Goal: Book appointment/travel/reservation

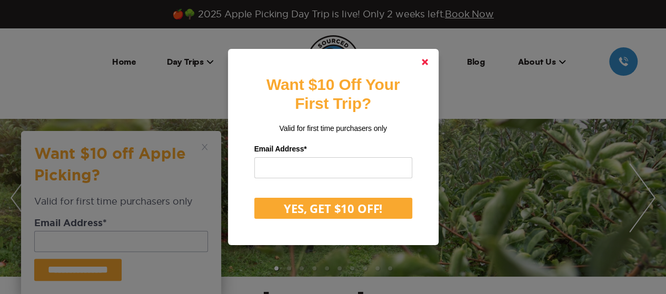
click at [427, 65] on polygon at bounding box center [424, 62] width 6 height 6
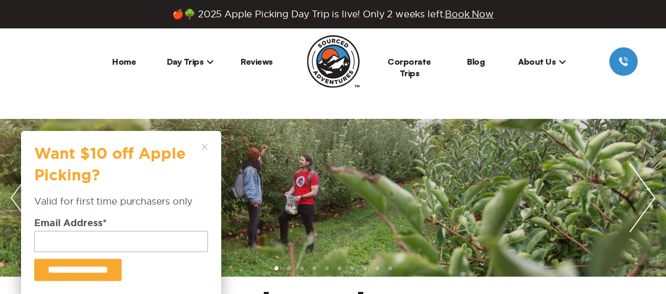
click at [201, 59] on span "Day Trips" at bounding box center [190, 61] width 47 height 11
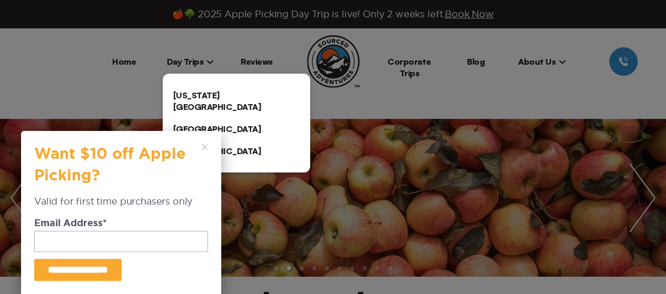
click at [203, 147] on icon at bounding box center [205, 147] width 6 height 6
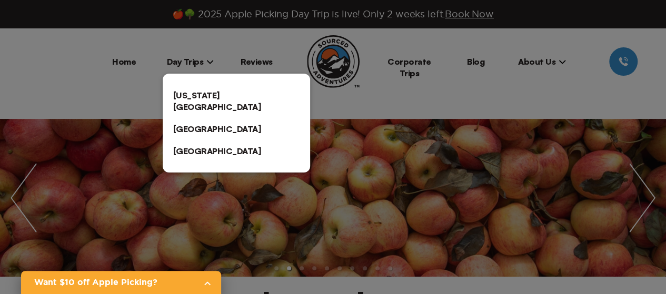
click at [205, 89] on link "[US_STATE][GEOGRAPHIC_DATA]" at bounding box center [236, 101] width 147 height 34
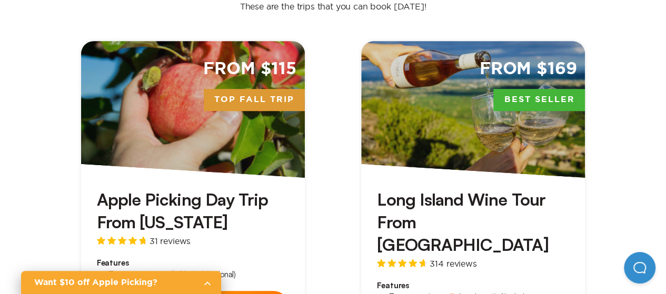
scroll to position [345, 0]
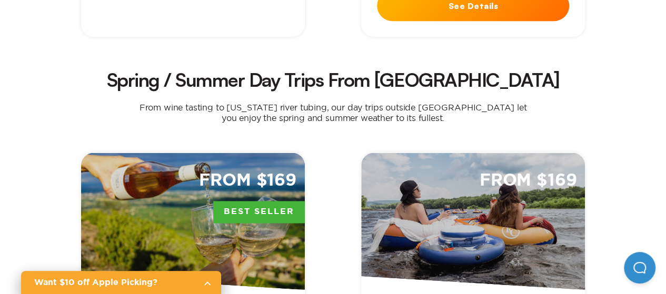
scroll to position [672, 0]
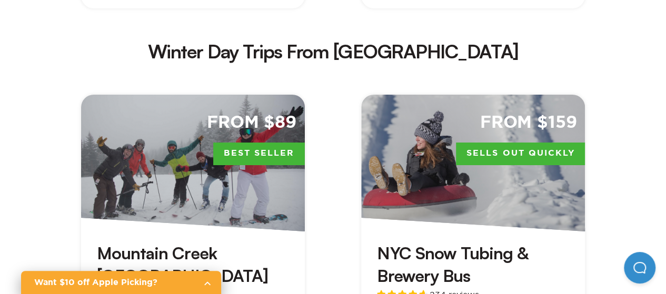
scroll to position [1902, 0]
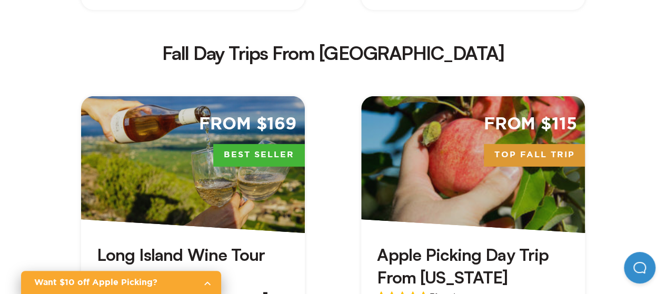
scroll to position [1488, 0]
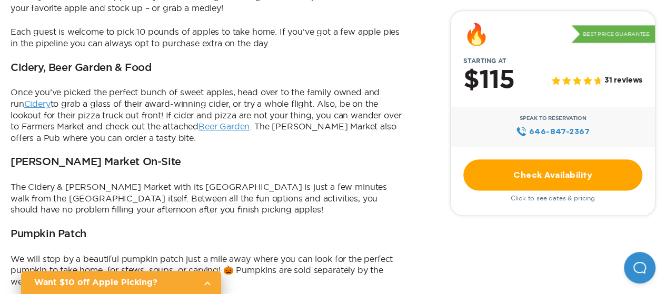
scroll to position [574, 0]
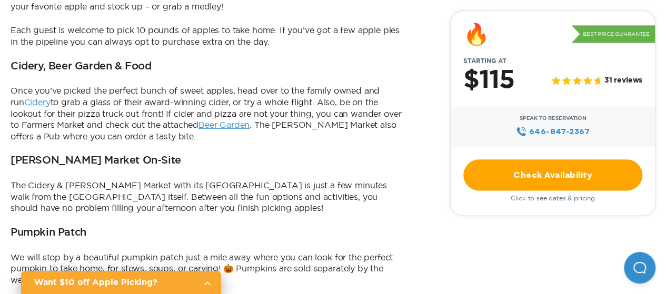
click at [215, 120] on link "Beer Garden" at bounding box center [223, 124] width 51 height 9
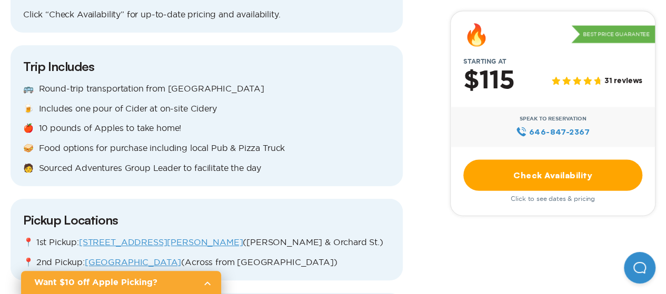
scroll to position [1084, 0]
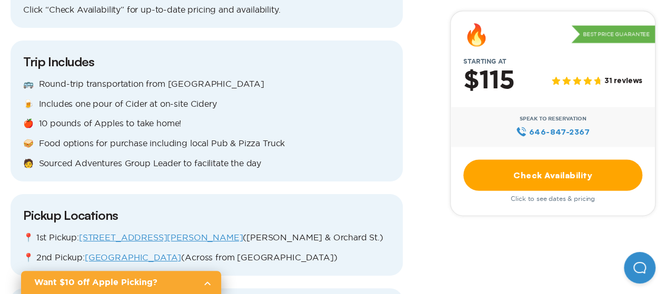
click at [156, 253] on link "[GEOGRAPHIC_DATA]" at bounding box center [133, 257] width 96 height 9
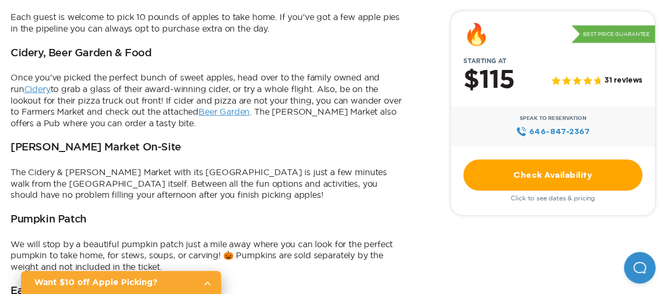
scroll to position [587, 0]
click at [554, 167] on link "Check Availability" at bounding box center [552, 174] width 179 height 31
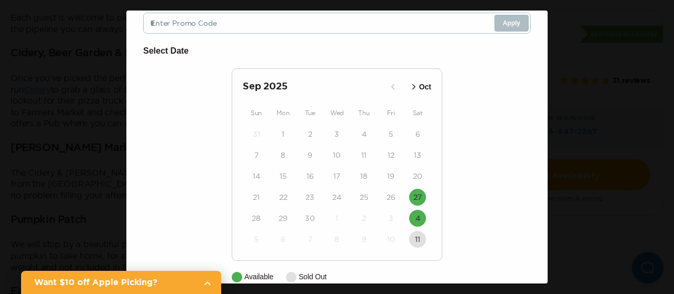
scroll to position [86, 0]
click at [412, 88] on icon "button" at bounding box center [413, 86] width 3 height 5
